Goal: Transaction & Acquisition: Download file/media

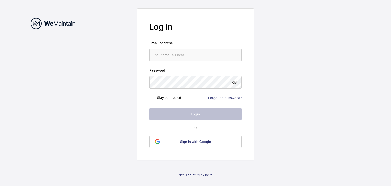
click at [198, 58] on input "email" at bounding box center [195, 55] width 92 height 13
type input "[EMAIL_ADDRESS][DOMAIN_NAME]"
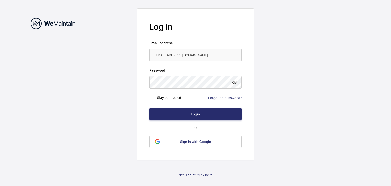
click at [167, 99] on label "Stay connected" at bounding box center [169, 97] width 24 height 4
checkbox input "true"
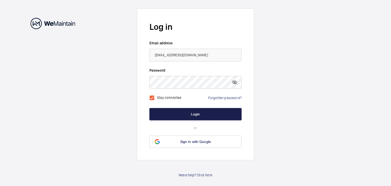
click at [181, 117] on button "Login" at bounding box center [195, 114] width 92 height 12
click at [182, 115] on button "Login" at bounding box center [195, 114] width 92 height 12
click at [213, 116] on button "Login" at bounding box center [195, 114] width 92 height 12
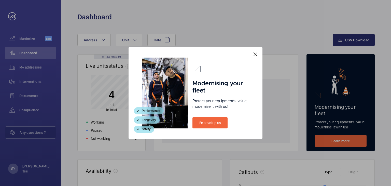
click at [255, 54] on mat-icon at bounding box center [255, 54] width 6 height 6
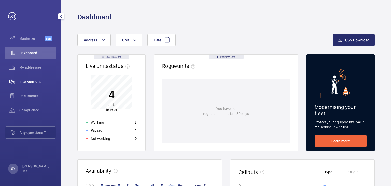
click at [32, 82] on span "Interventions" at bounding box center [37, 81] width 37 height 5
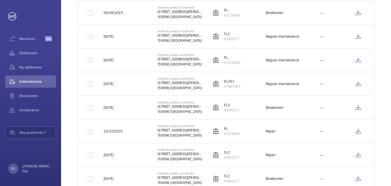
scroll to position [255, 0]
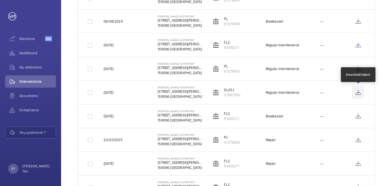
click at [356, 93] on wm-front-icon-button at bounding box center [358, 92] width 12 height 12
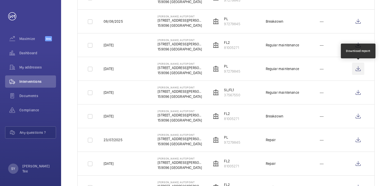
click at [361, 67] on wm-front-icon-button at bounding box center [358, 69] width 12 height 12
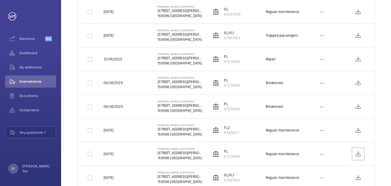
scroll to position [178, 0]
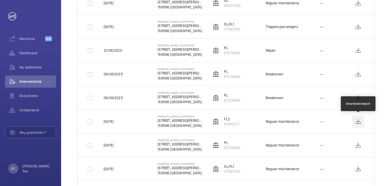
click at [356, 120] on wm-front-icon-button at bounding box center [358, 121] width 12 height 12
